Goal: Connect with others: Connect with others

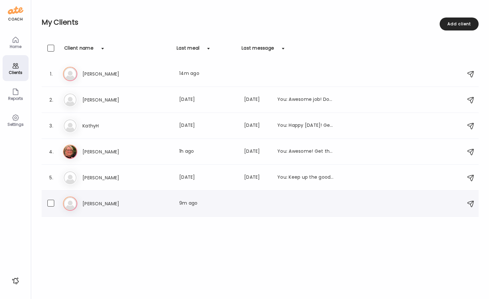
click at [81, 206] on div "Al [PERSON_NAME] Last meal: 9m ago" at bounding box center [261, 204] width 396 height 14
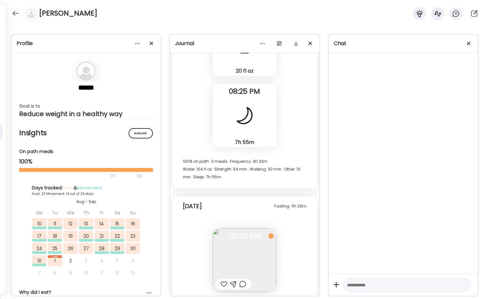
scroll to position [32621, 0]
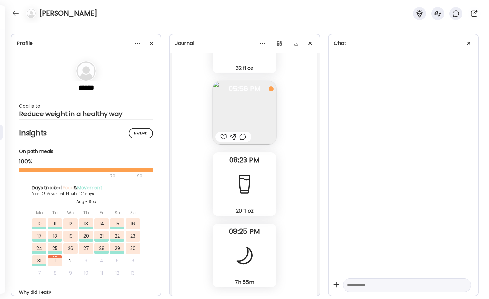
click at [258, 103] on img at bounding box center [245, 113] width 64 height 64
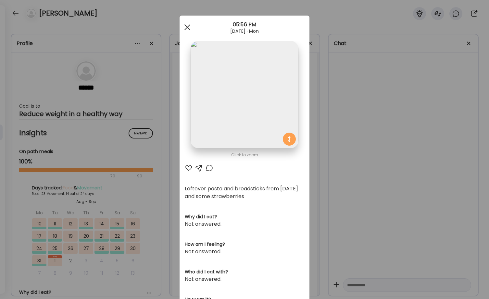
click at [186, 28] on span at bounding box center [188, 27] width 6 height 6
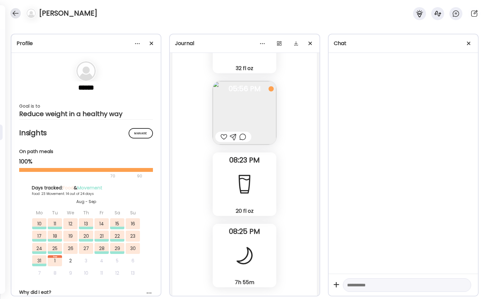
click at [11, 13] on div at bounding box center [15, 13] width 10 height 10
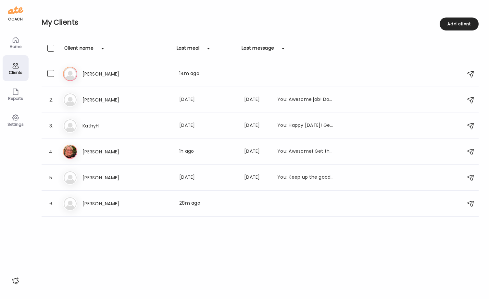
click at [94, 75] on h3 "[PERSON_NAME]" at bounding box center [111, 74] width 57 height 8
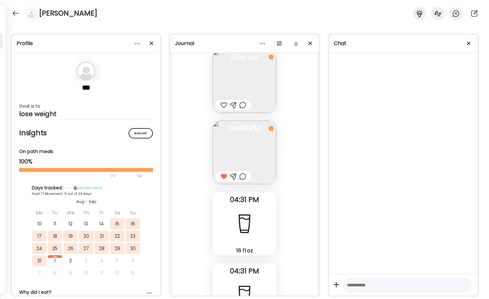
scroll to position [8990, 0]
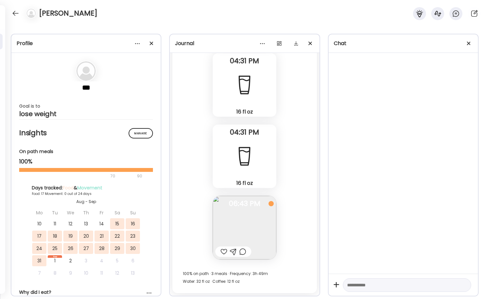
click at [260, 226] on img at bounding box center [245, 228] width 64 height 64
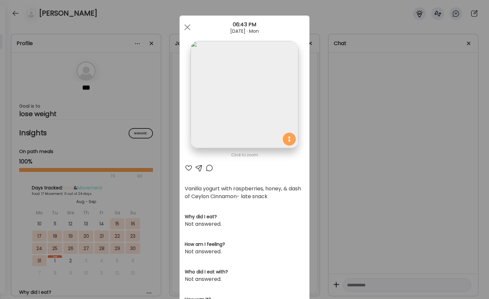
click at [189, 169] on div at bounding box center [189, 168] width 8 height 8
click at [189, 26] on div at bounding box center [187, 27] width 13 height 13
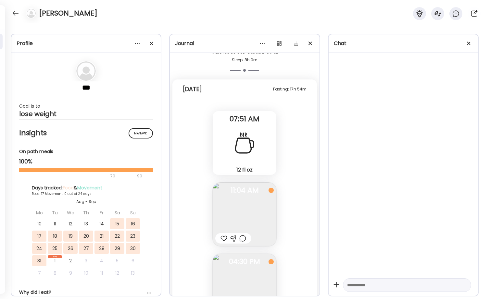
scroll to position [8716, 0]
click at [13, 14] on div at bounding box center [15, 13] width 10 height 10
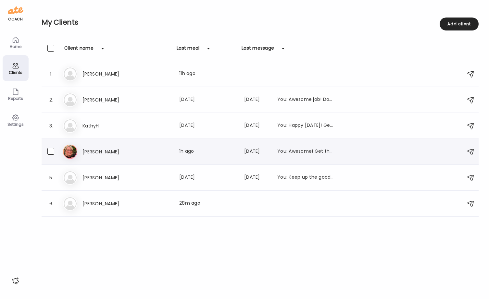
click at [94, 152] on h3 "[PERSON_NAME]" at bounding box center [111, 152] width 57 height 8
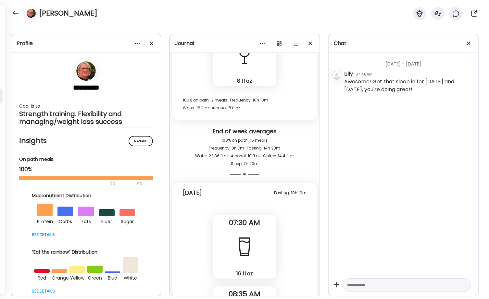
scroll to position [19200, 0]
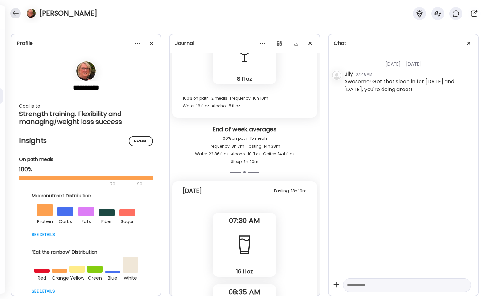
click at [14, 15] on div at bounding box center [15, 13] width 10 height 10
